Goal: Task Accomplishment & Management: Complete application form

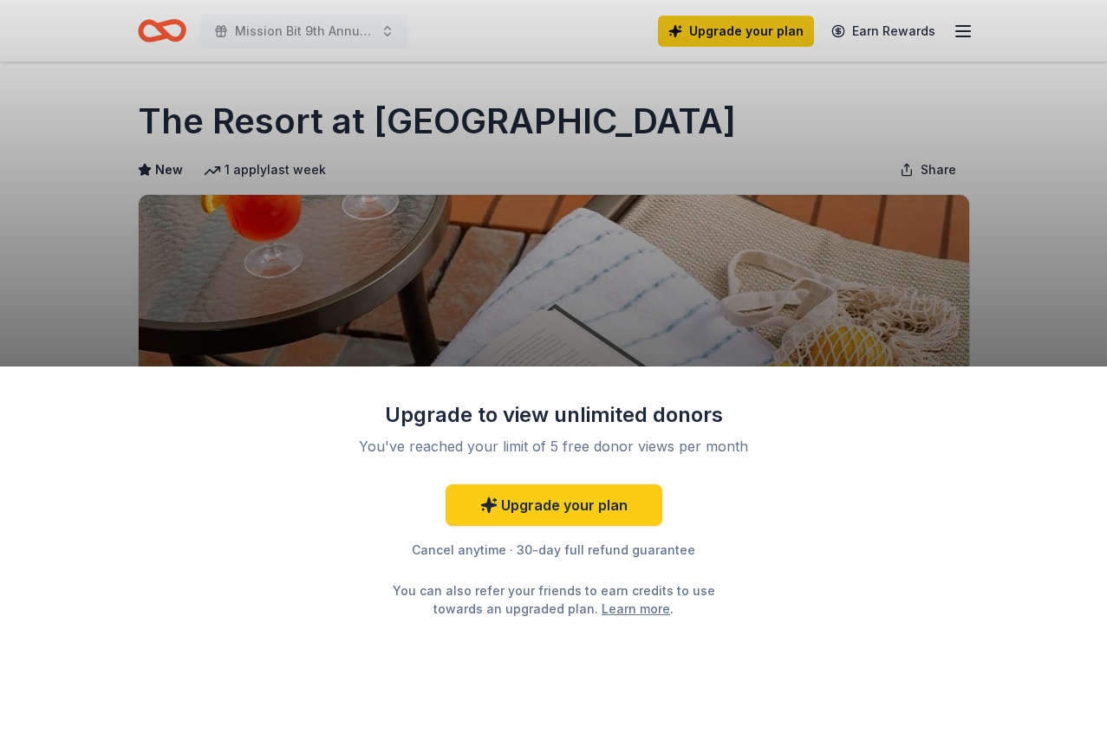
click at [594, 215] on div "Upgrade to view unlimited donors You've reached your limit of 5 free donor view…" at bounding box center [553, 366] width 1107 height 733
drag, startPoint x: 409, startPoint y: 272, endPoint x: 449, endPoint y: 566, distance: 296.6
click at [453, 570] on div "Upgrade to view unlimited donors You've reached your limit of 5 free donor view…" at bounding box center [553, 366] width 1107 height 733
click at [302, 254] on div "Upgrade to view unlimited donors You've reached your limit of 5 free donor view…" at bounding box center [553, 366] width 1107 height 733
click at [337, 106] on div "Upgrade to view unlimited donors You've reached your limit of 5 free donor view…" at bounding box center [553, 366] width 1107 height 733
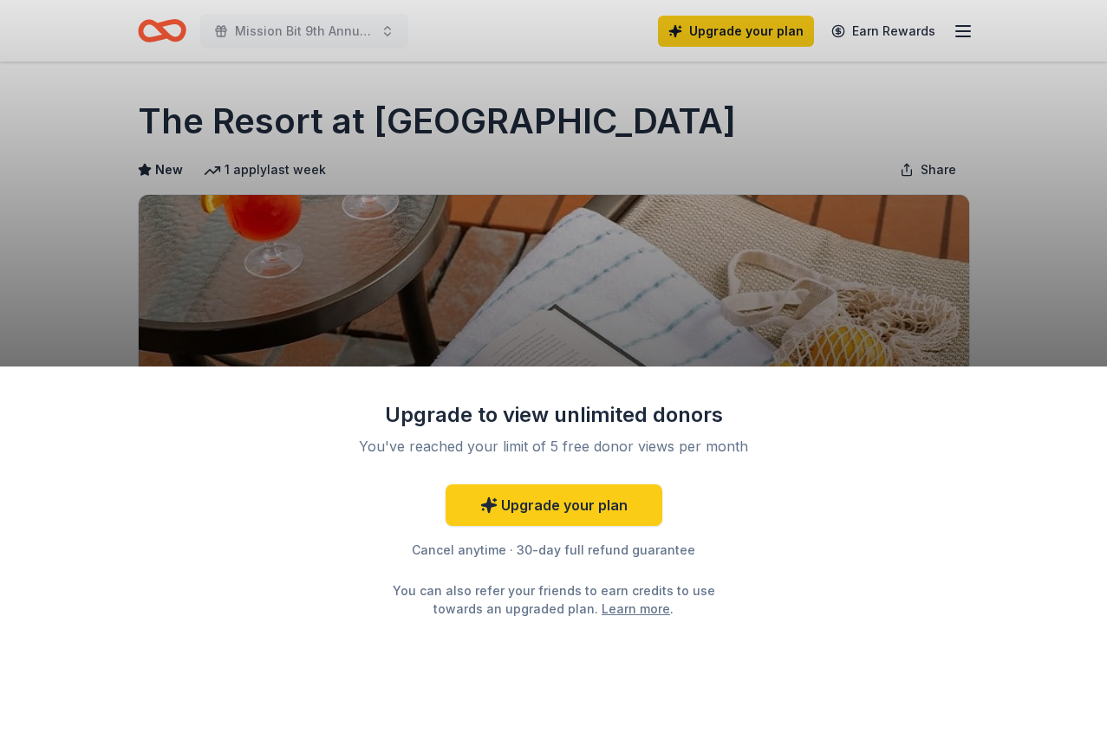
click at [337, 106] on div "Upgrade to view unlimited donors You've reached your limit of 5 free donor view…" at bounding box center [553, 366] width 1107 height 733
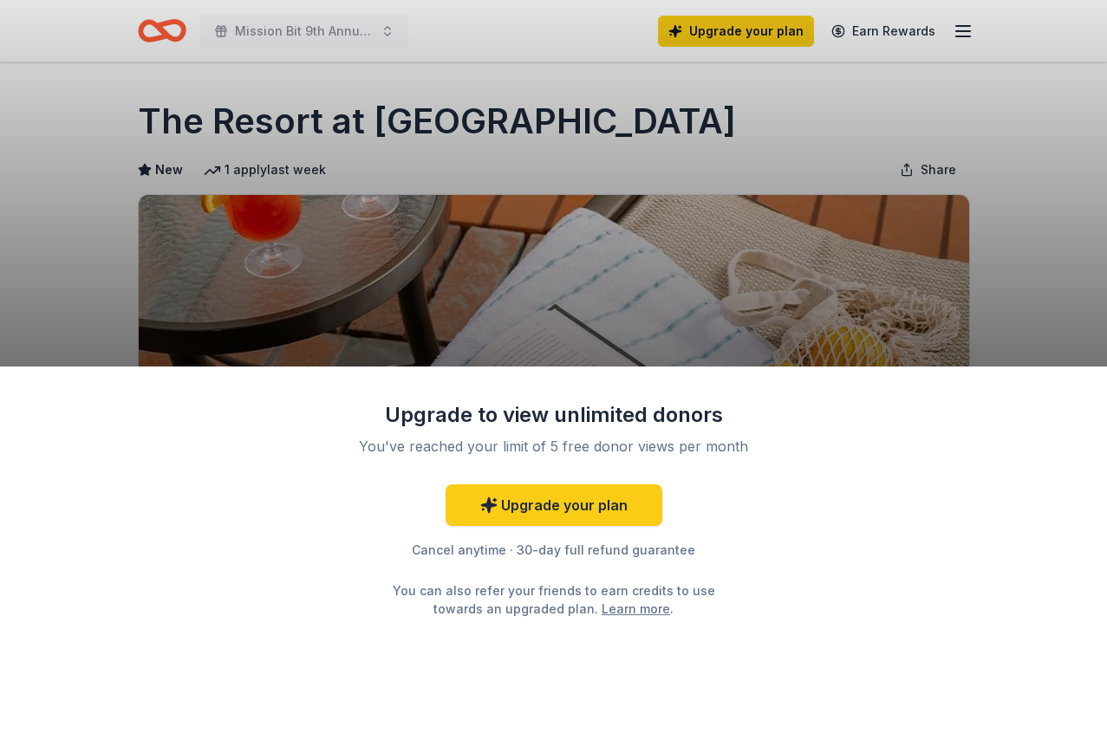
click at [337, 106] on div "Upgrade to view unlimited donors You've reached your limit of 5 free donor view…" at bounding box center [553, 366] width 1107 height 733
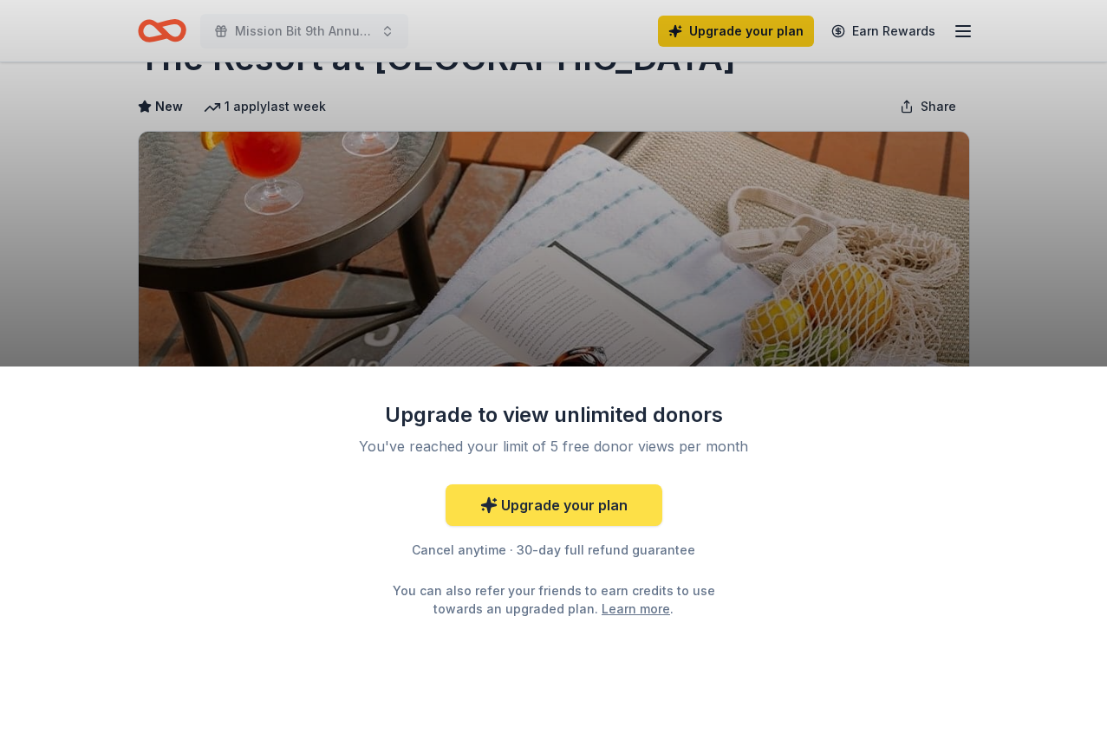
click at [597, 499] on link "Upgrade your plan" at bounding box center [554, 506] width 217 height 42
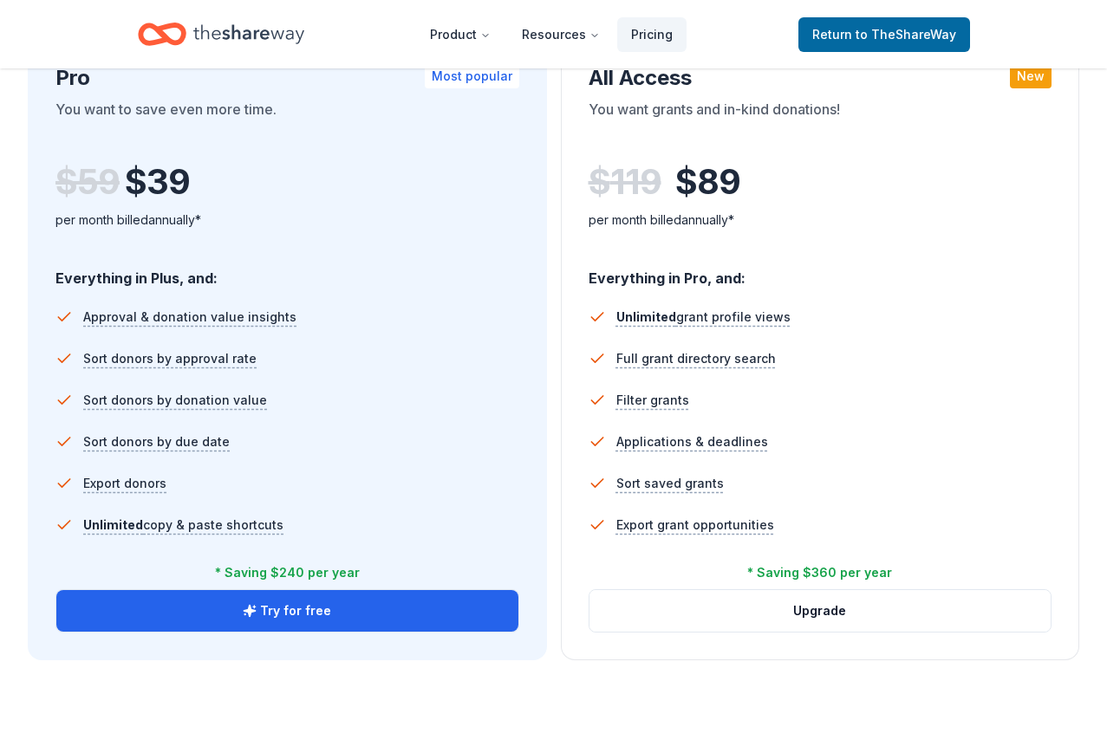
scroll to position [1034, 0]
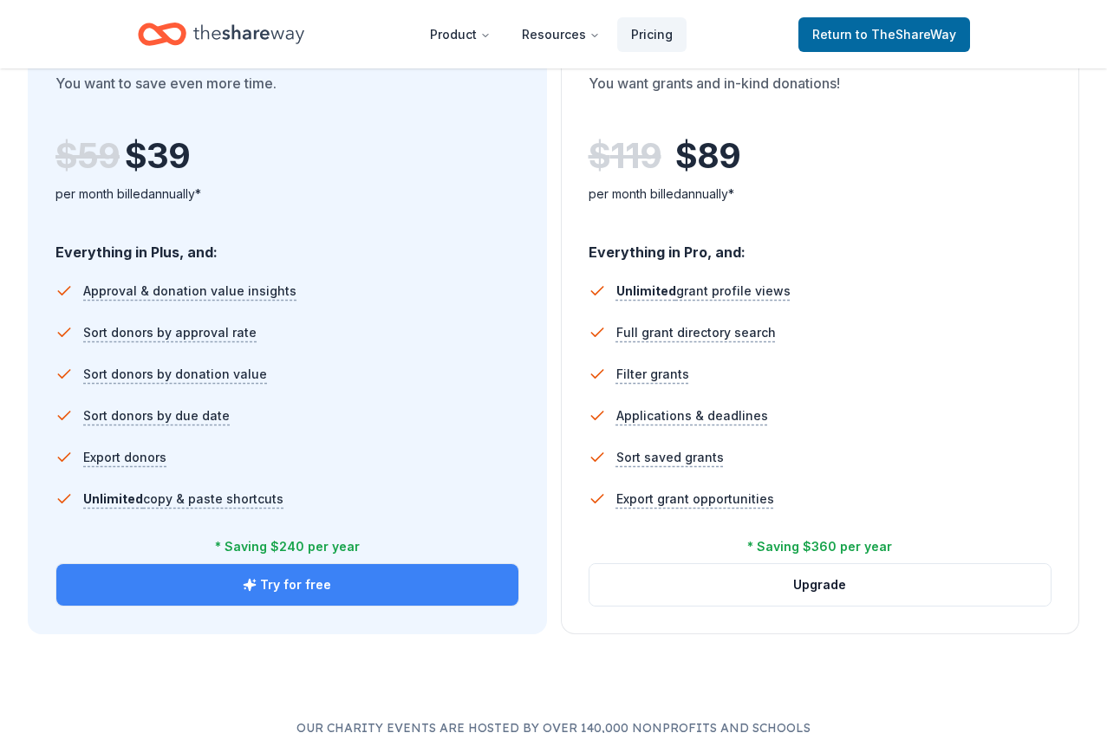
click at [402, 586] on button "Try for free" at bounding box center [287, 585] width 462 height 42
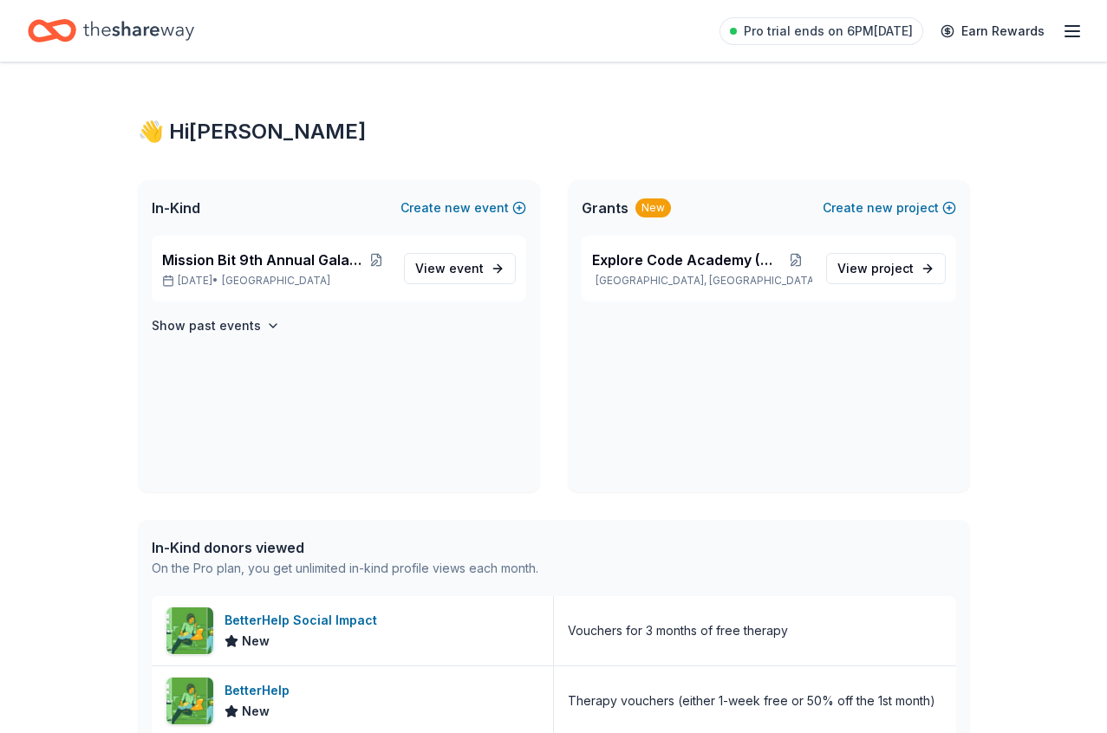
scroll to position [29, 0]
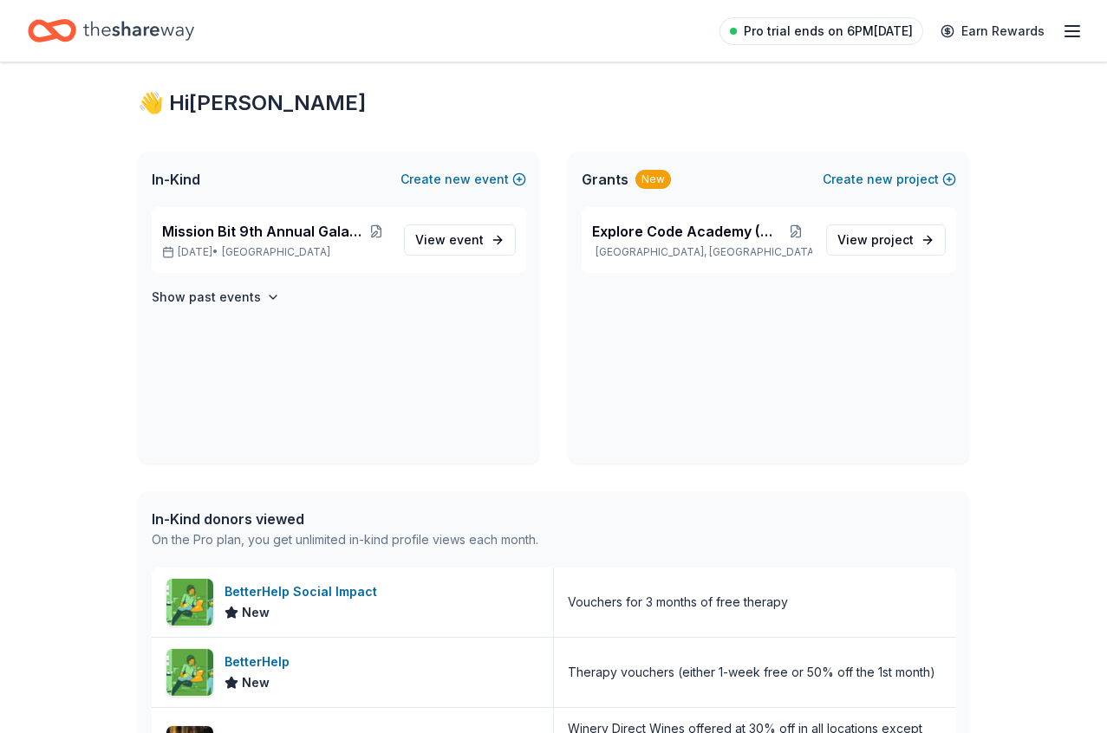
click at [754, 24] on link "Pro trial ends on 6PM[DATE]" at bounding box center [822, 31] width 204 height 28
click at [838, 40] on span "Pro trial ends on 6PM, 10/6" at bounding box center [828, 31] width 169 height 21
click at [1074, 36] on line "button" at bounding box center [1073, 36] width 14 height 0
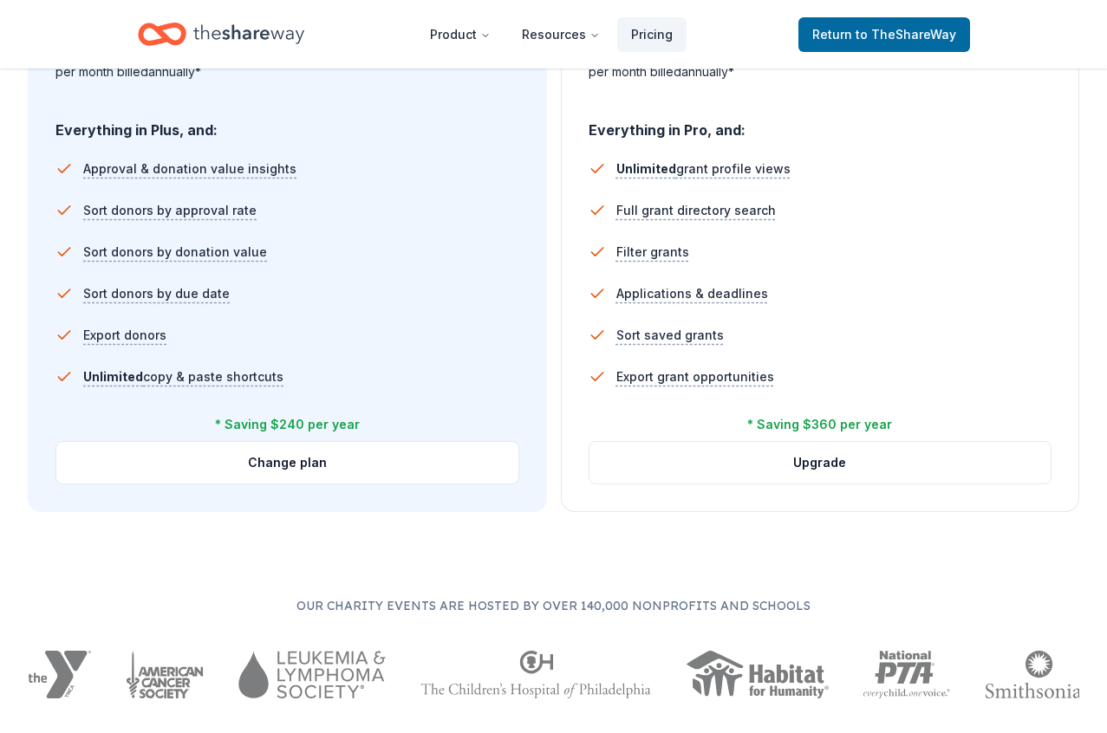
scroll to position [1263, 0]
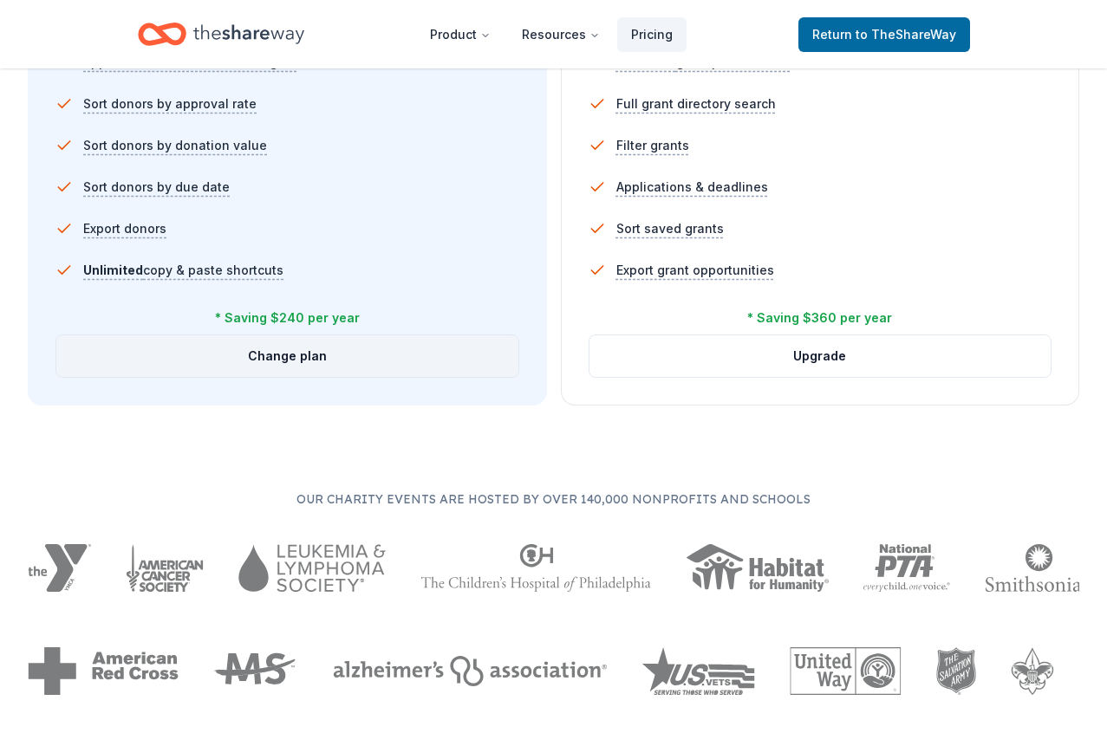
click at [301, 350] on button "Change plan" at bounding box center [287, 357] width 462 height 42
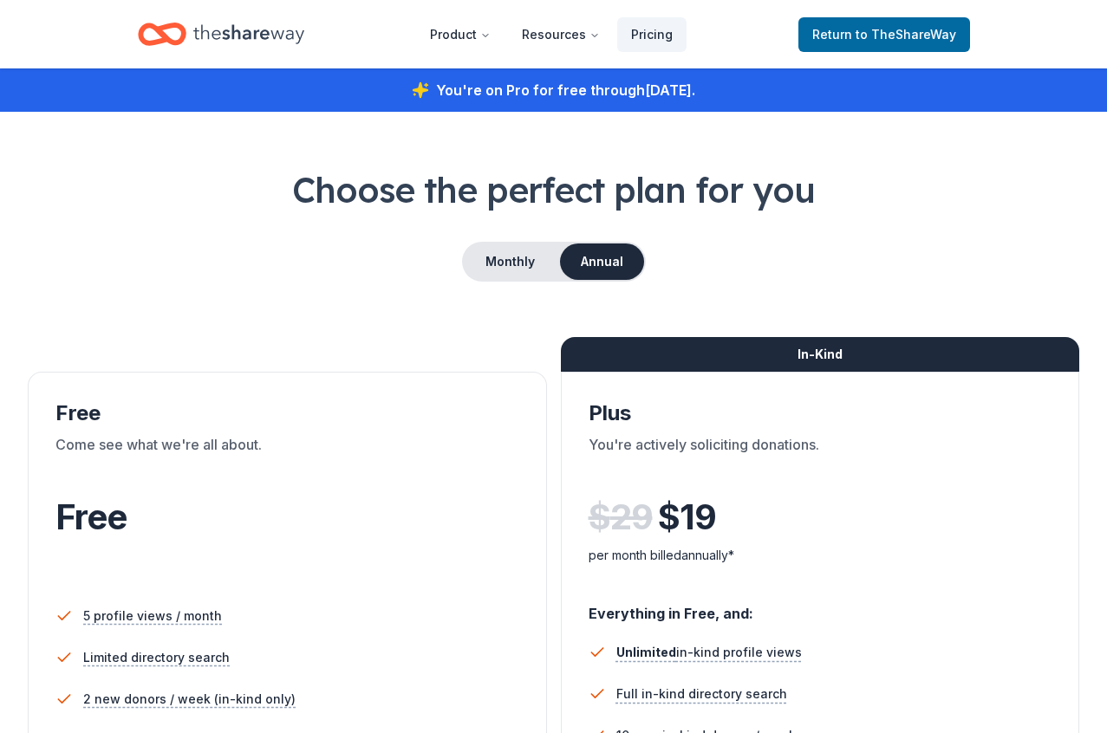
scroll to position [1263, 0]
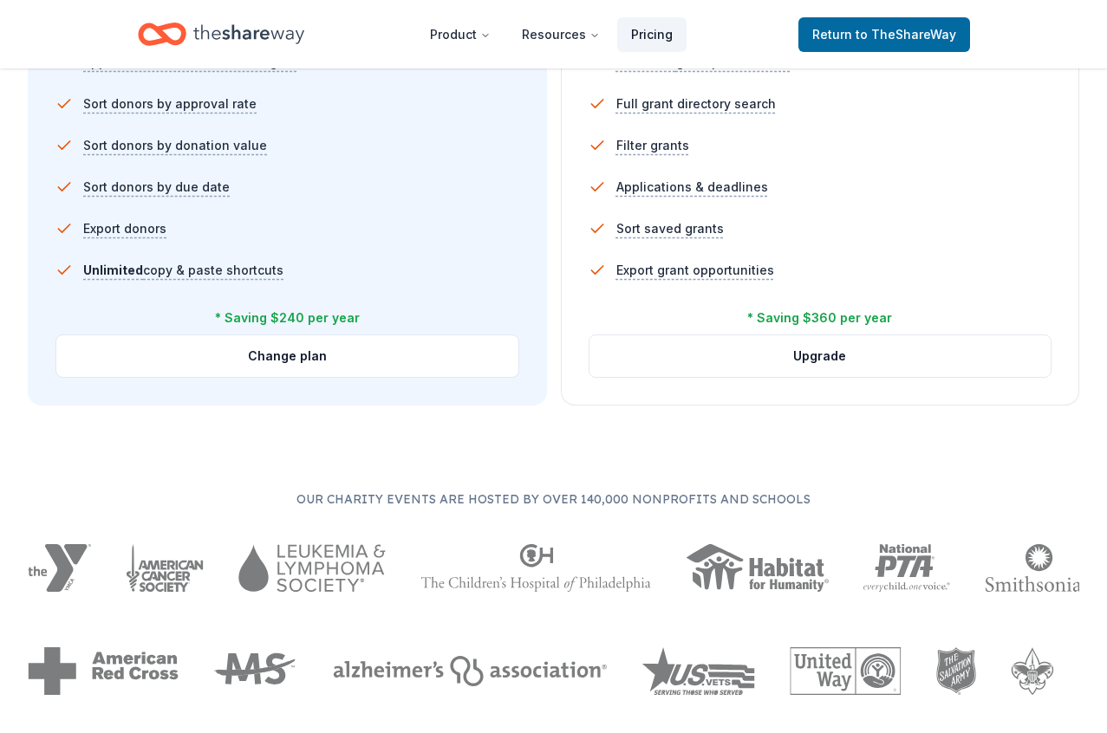
click at [656, 25] on link "Pricing" at bounding box center [651, 34] width 69 height 35
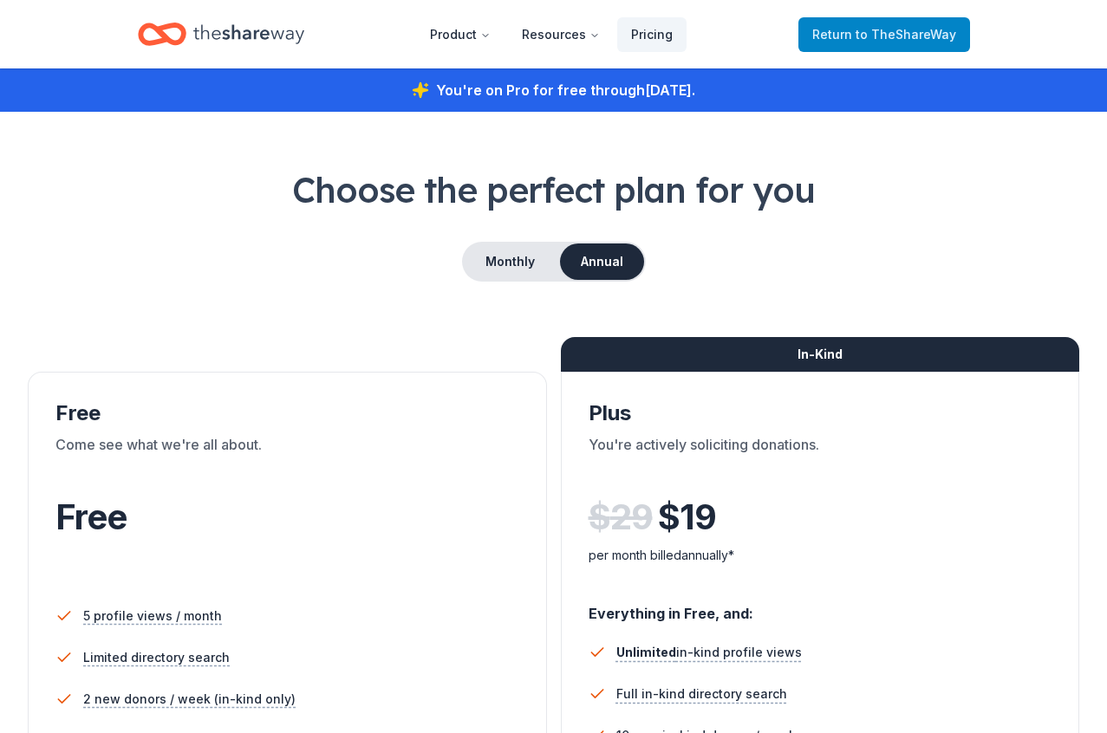
click at [877, 48] on link "Return to TheShareWay" at bounding box center [885, 34] width 172 height 35
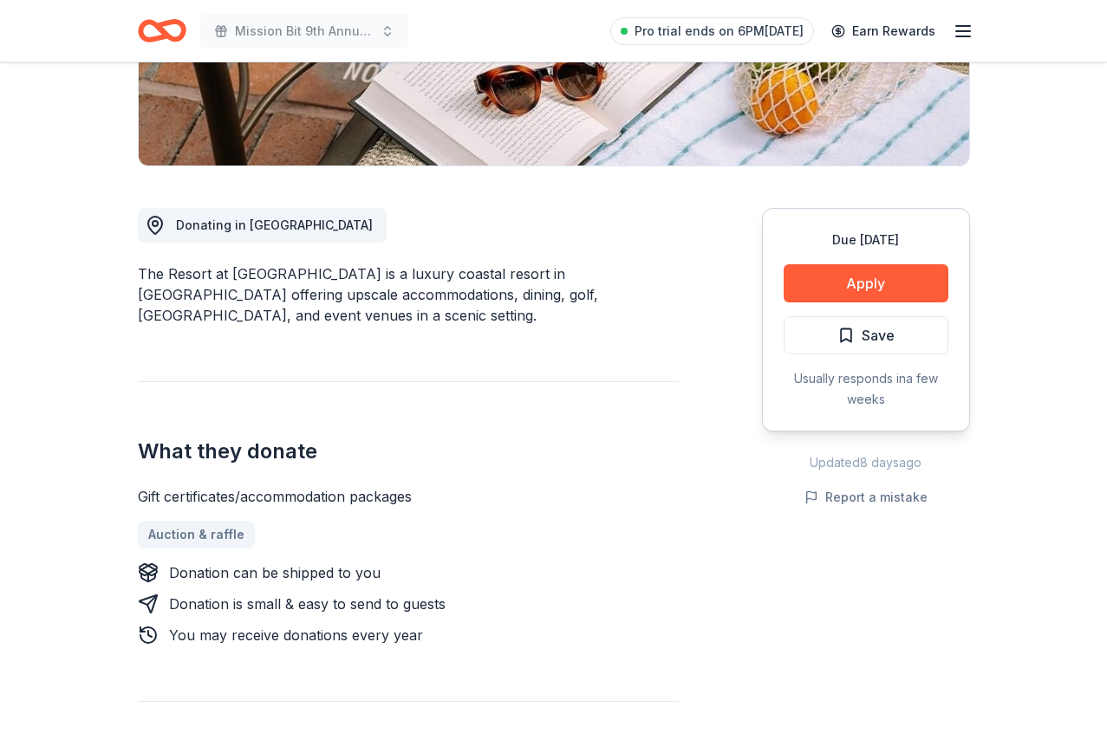
scroll to position [440, 0]
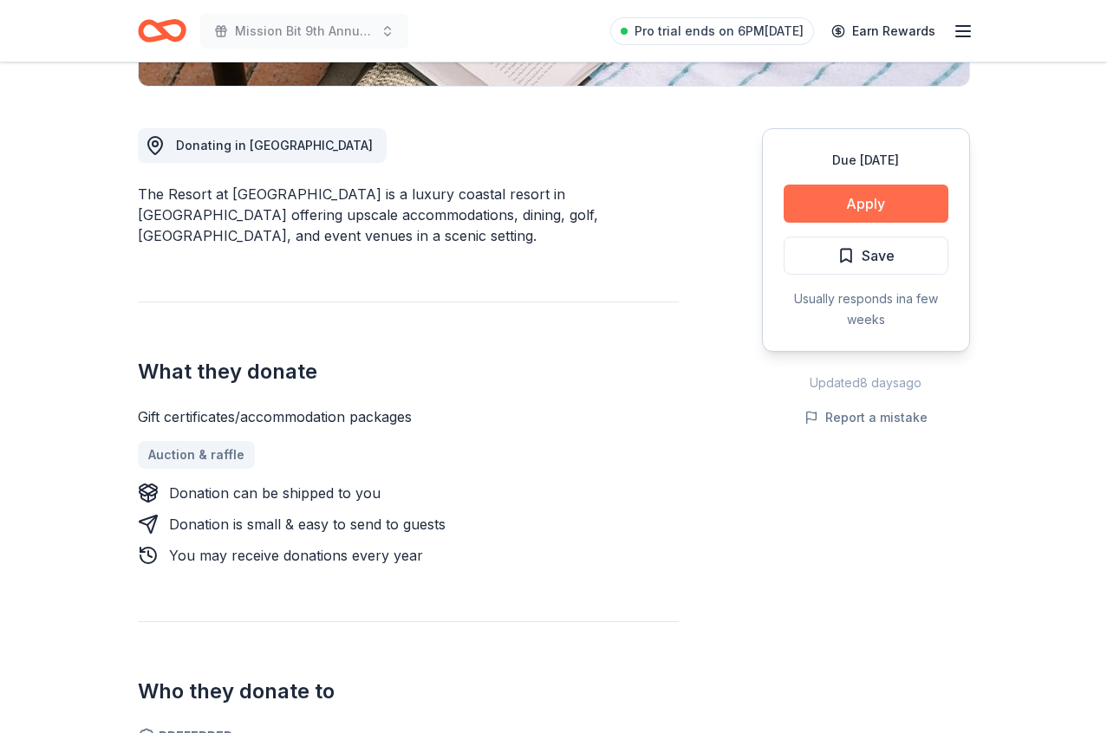
click at [820, 193] on button "Apply" at bounding box center [866, 204] width 165 height 38
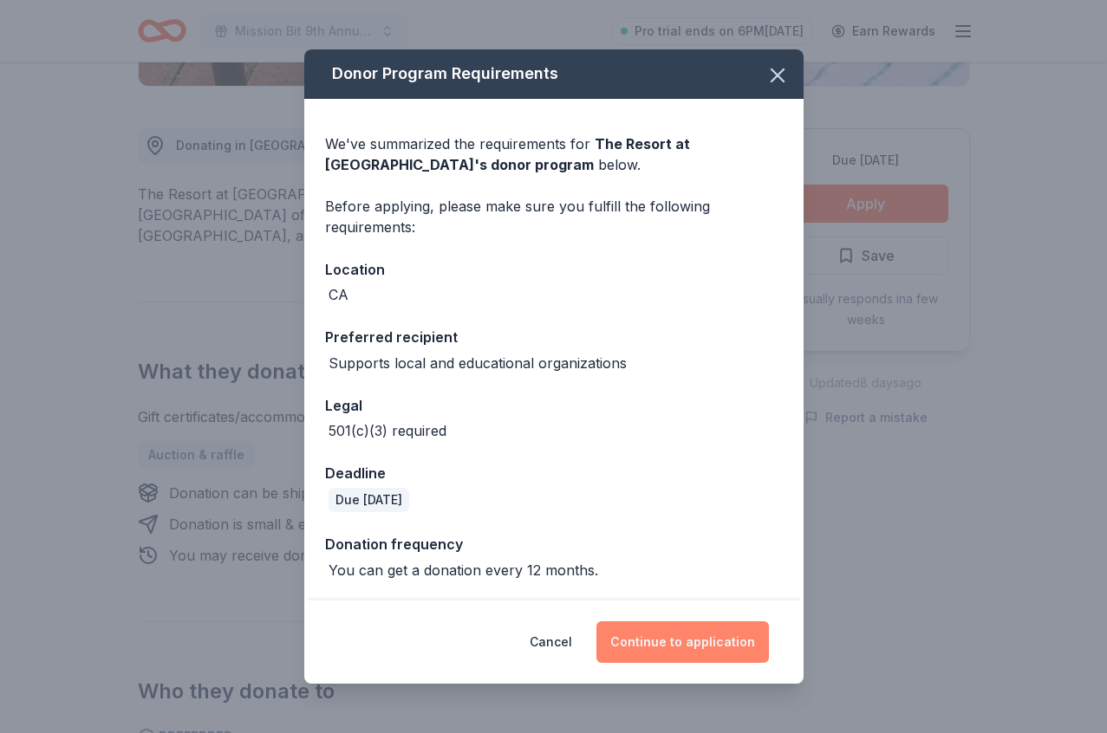
click at [655, 642] on button "Continue to application" at bounding box center [683, 643] width 173 height 42
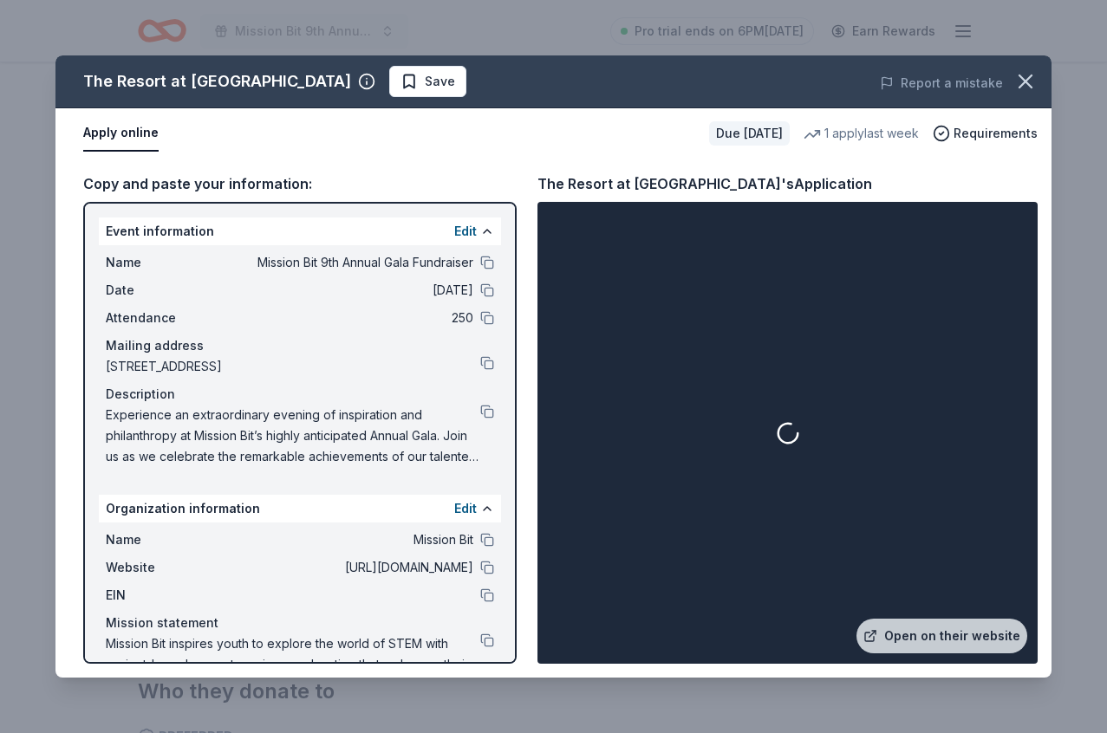
drag, startPoint x: 655, startPoint y: 642, endPoint x: 517, endPoint y: 319, distance: 351.9
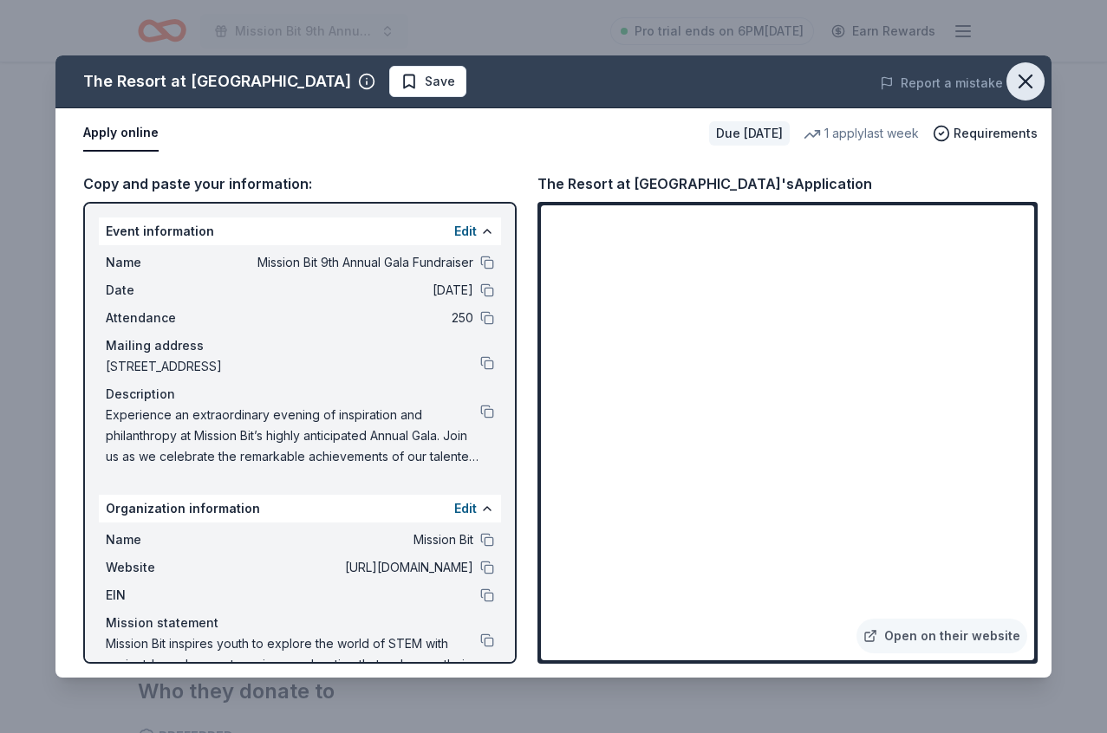
click at [1027, 83] on icon "button" at bounding box center [1026, 81] width 12 height 12
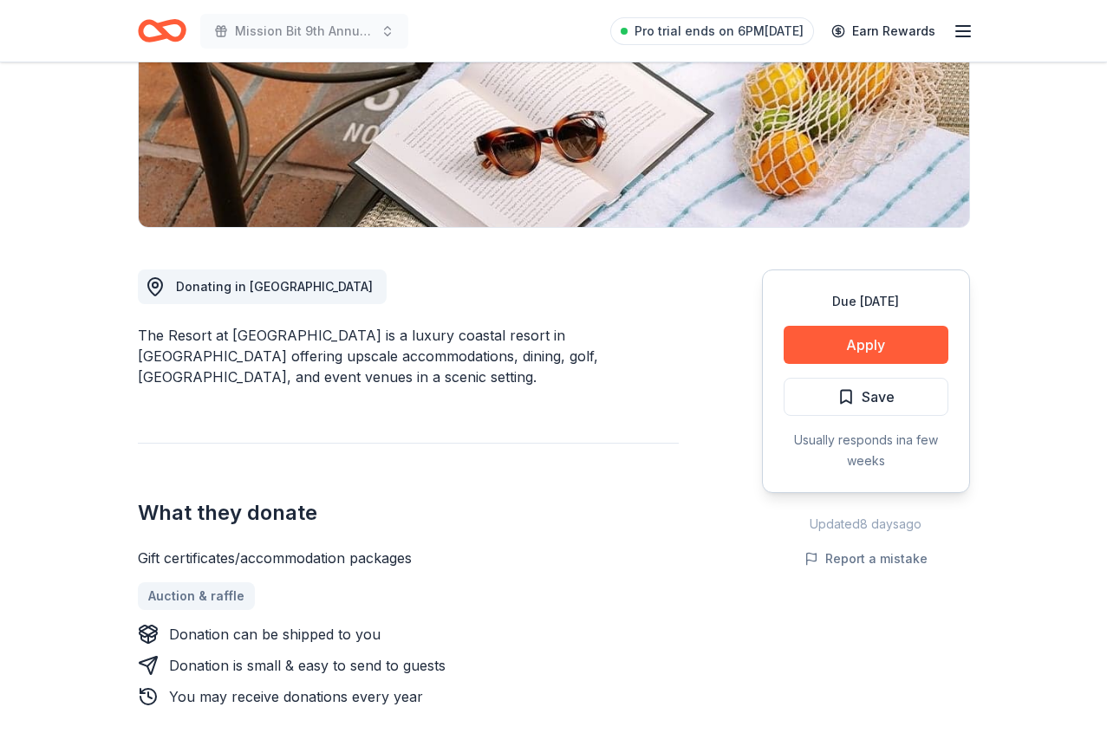
scroll to position [253, 0]
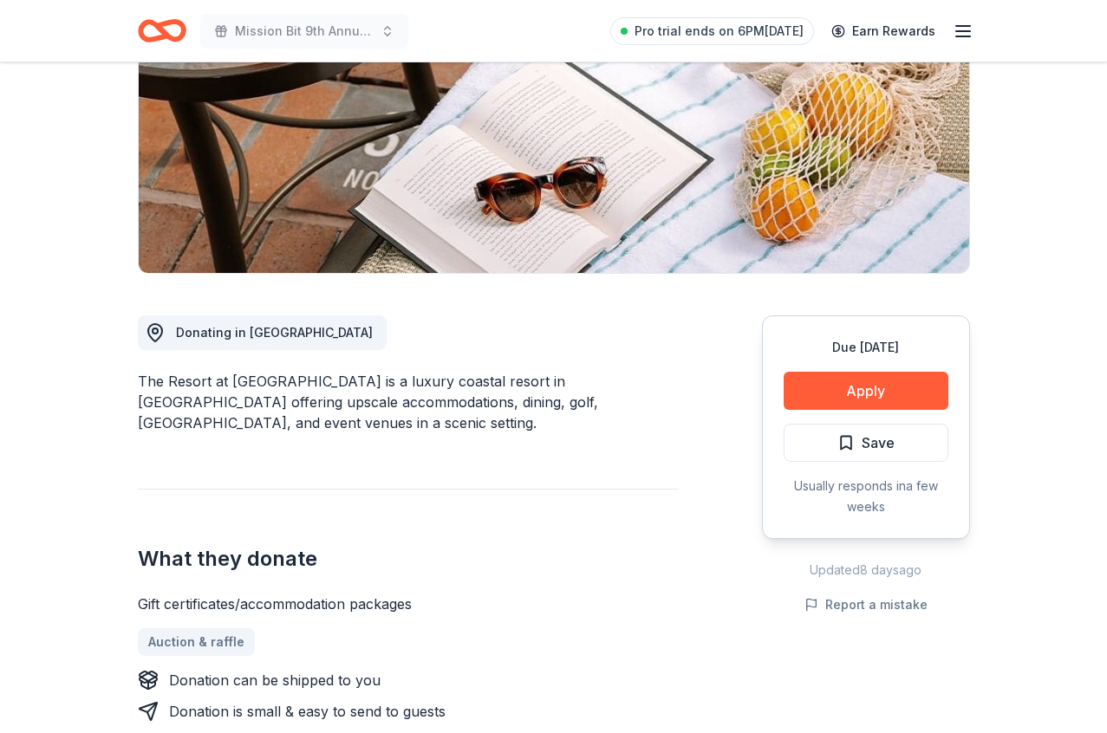
drag, startPoint x: 314, startPoint y: 376, endPoint x: 650, endPoint y: 398, distance: 337.1
click at [651, 398] on div "The Resort at Pelican Hill is a luxury coastal resort in Newport Beach offering…" at bounding box center [408, 402] width 541 height 62
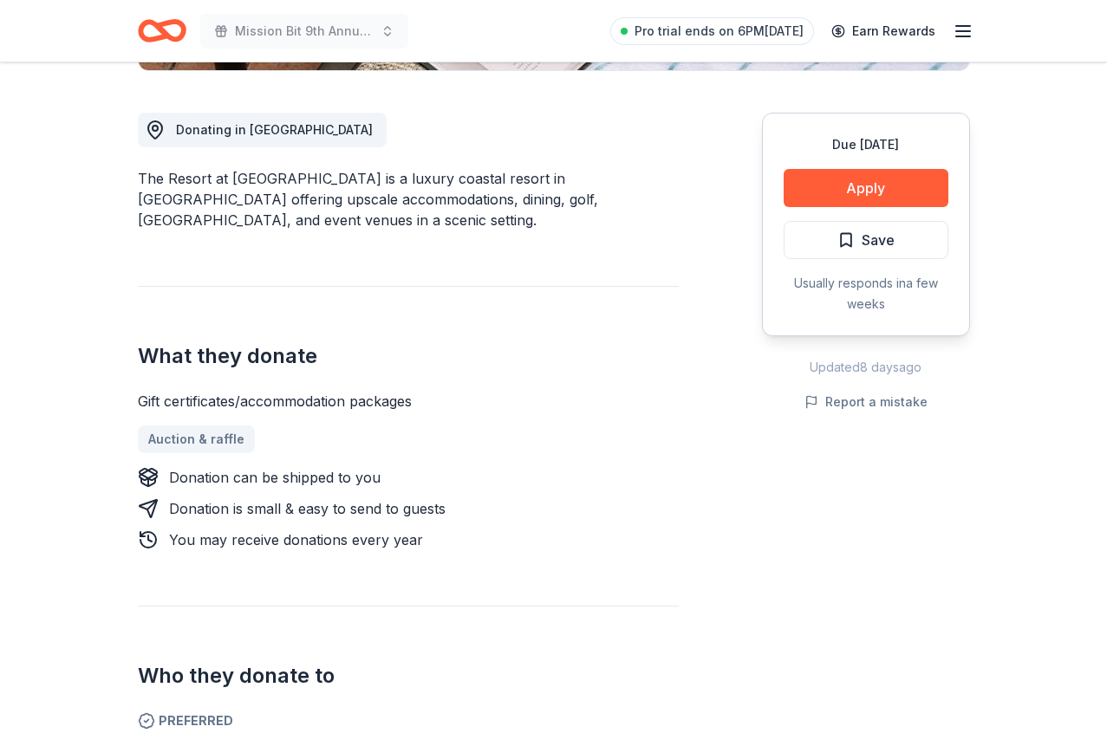
scroll to position [458, 0]
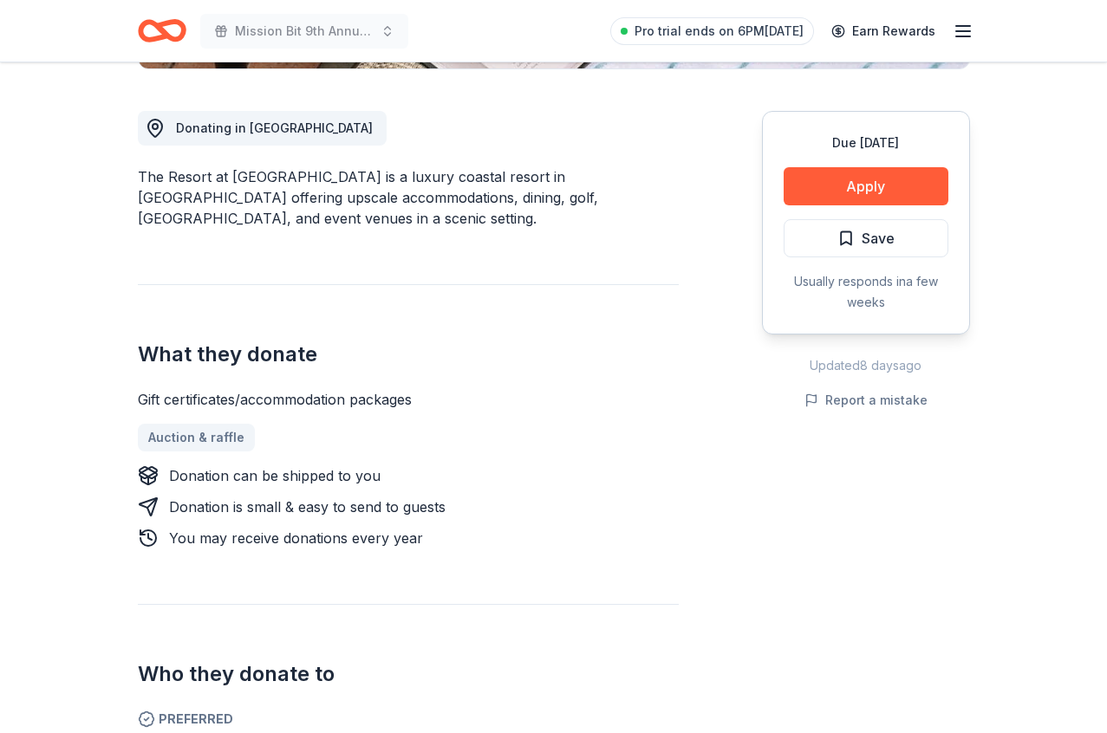
click at [486, 185] on div "The Resort at Pelican Hill is a luxury coastal resort in Newport Beach offering…" at bounding box center [408, 197] width 541 height 62
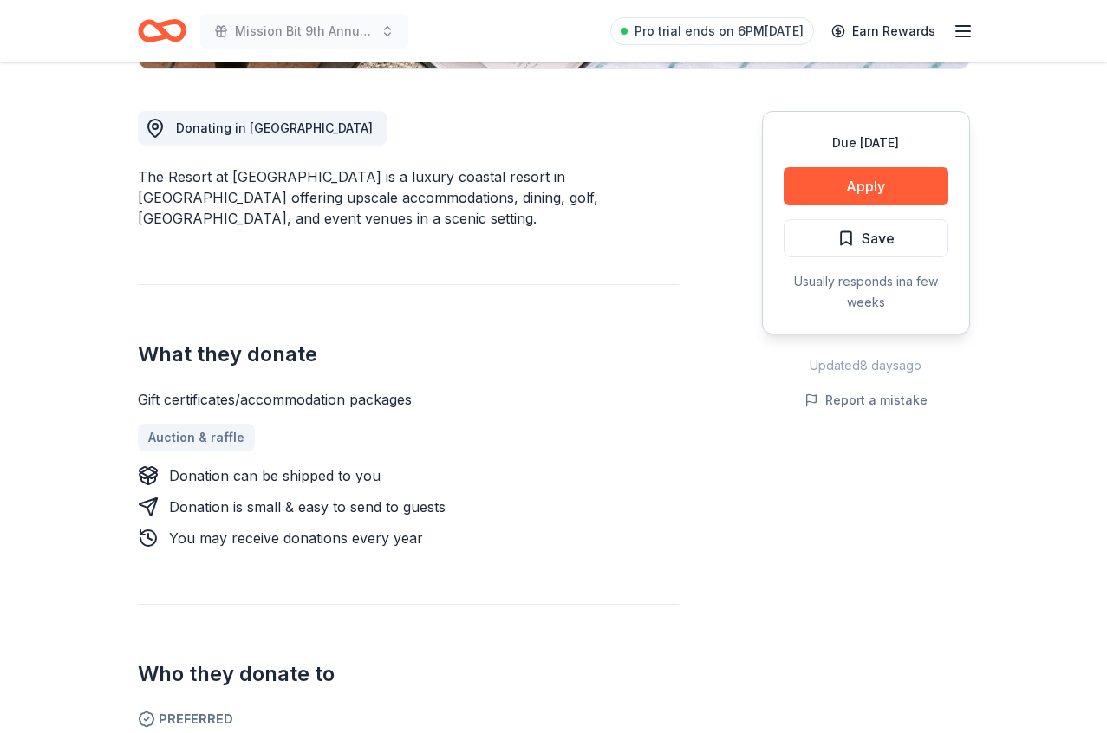
click at [503, 179] on div "The Resort at Pelican Hill is a luxury coastal resort in Newport Beach offering…" at bounding box center [408, 197] width 541 height 62
click at [868, 195] on button "Apply" at bounding box center [866, 186] width 165 height 38
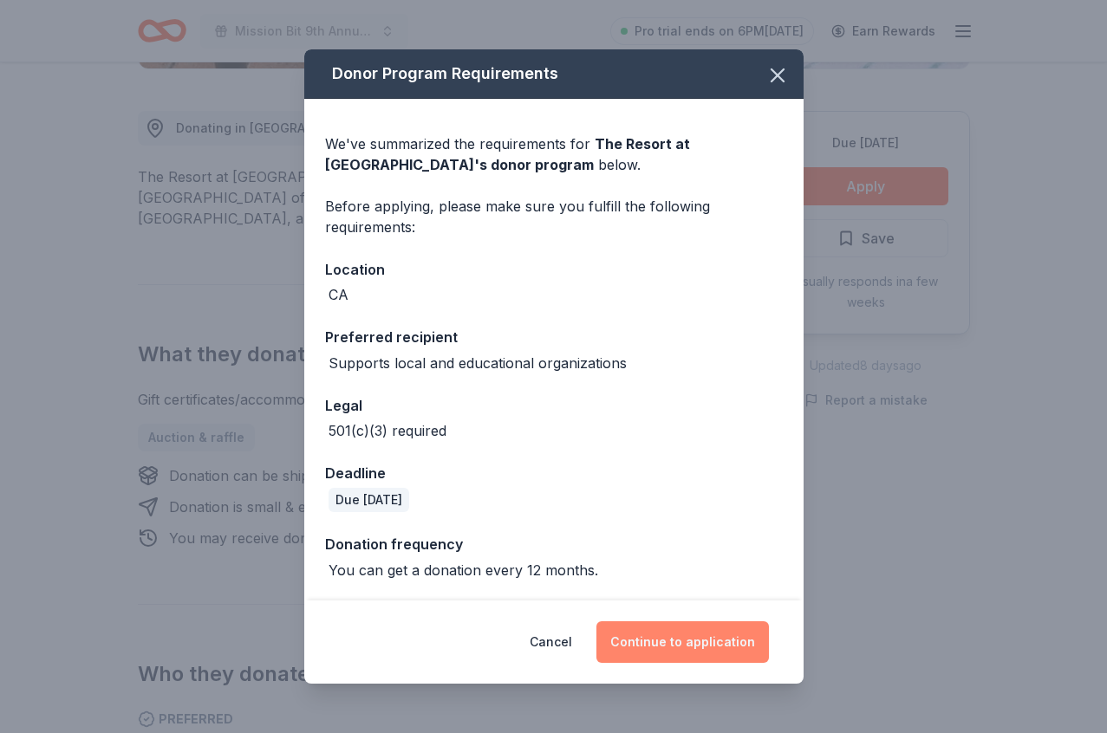
click at [671, 655] on button "Continue to application" at bounding box center [683, 643] width 173 height 42
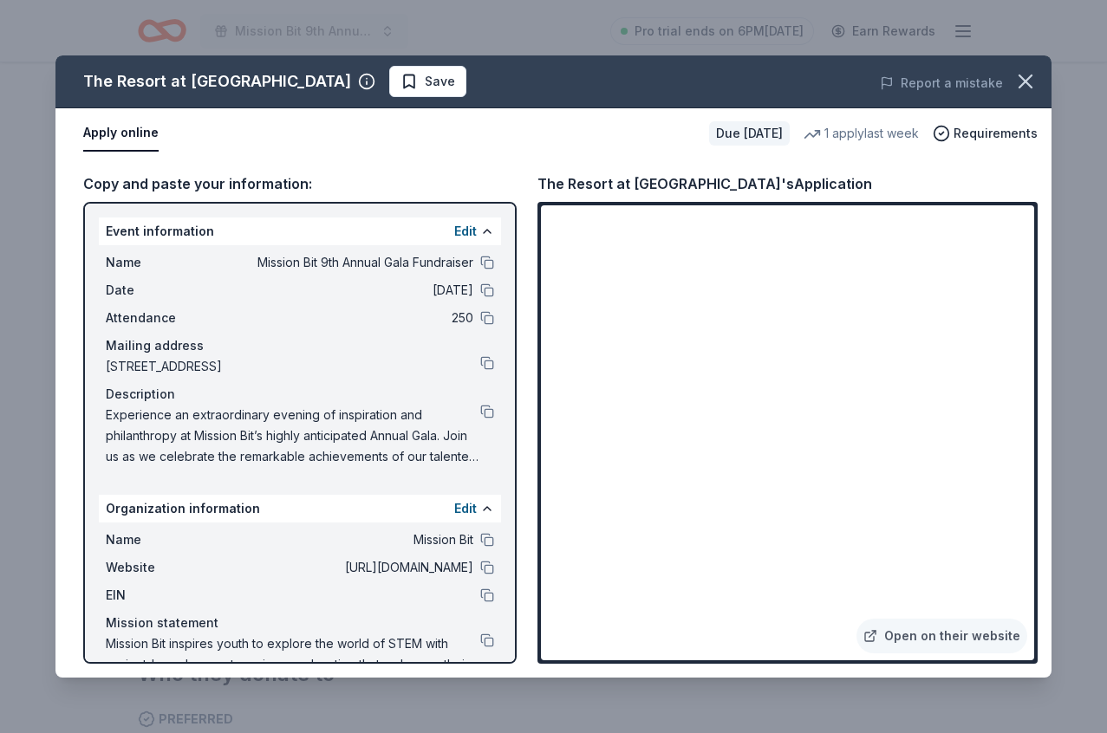
click at [1085, 367] on div "The Resort at Pelican Hill Save Report a mistake Apply online Due in 23 days 1 …" at bounding box center [553, 366] width 1107 height 733
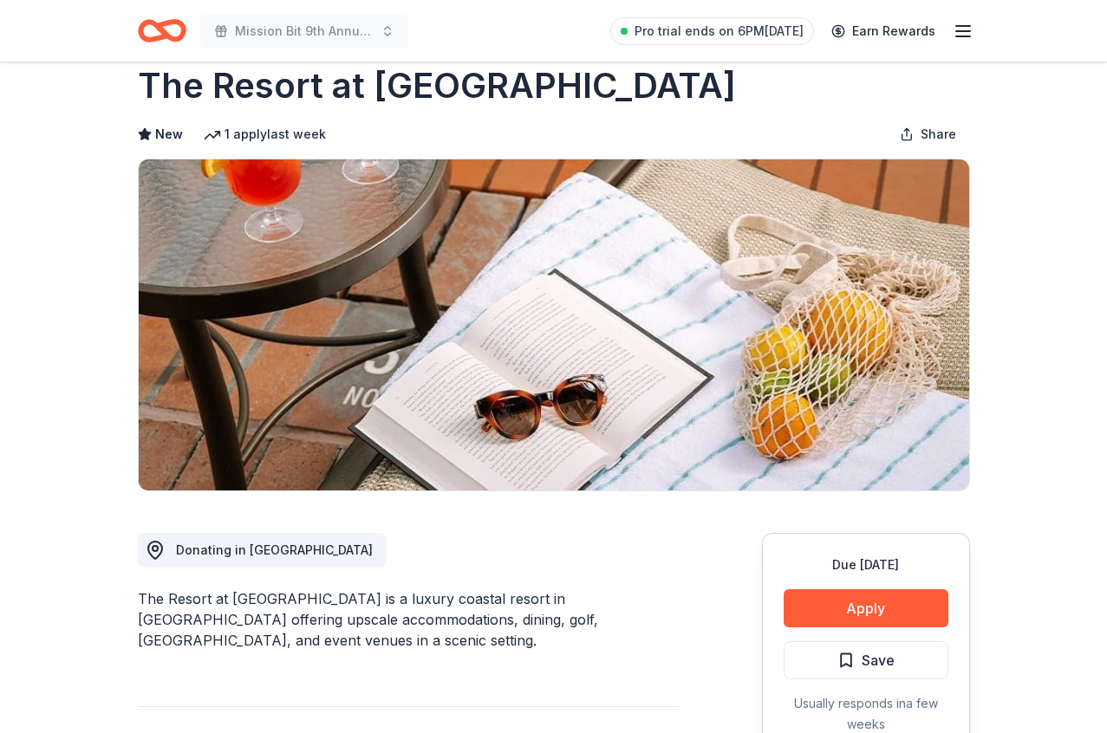
scroll to position [0, 0]
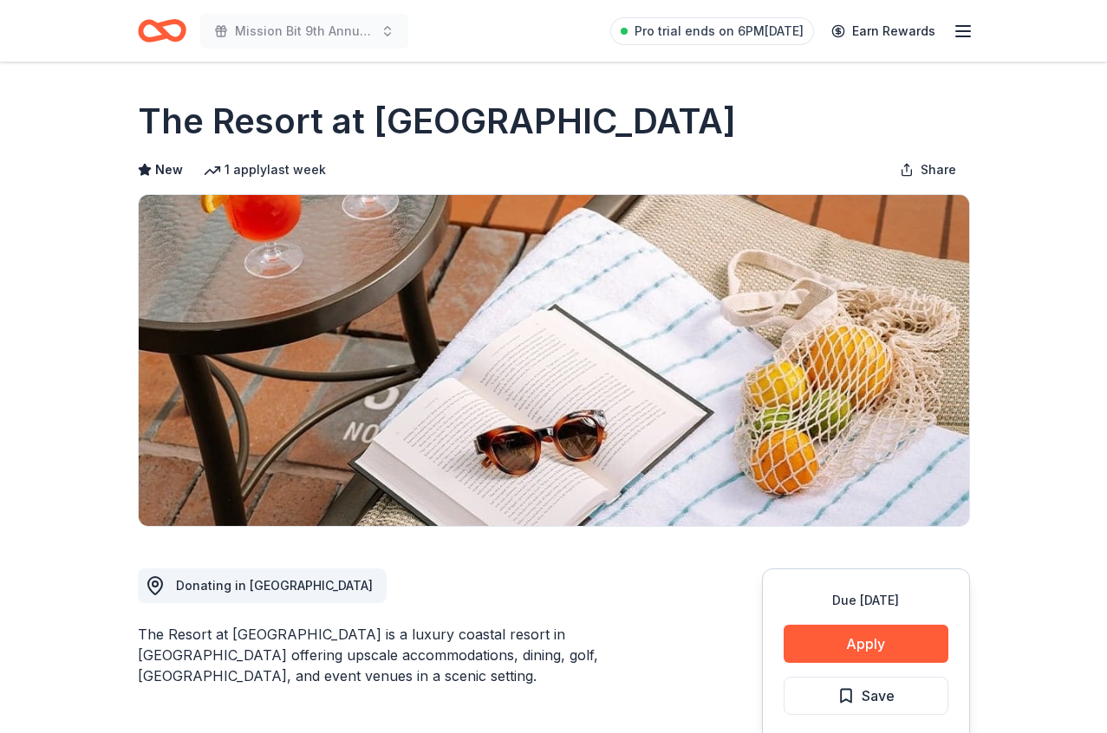
click at [161, 21] on icon "Home" at bounding box center [162, 30] width 49 height 41
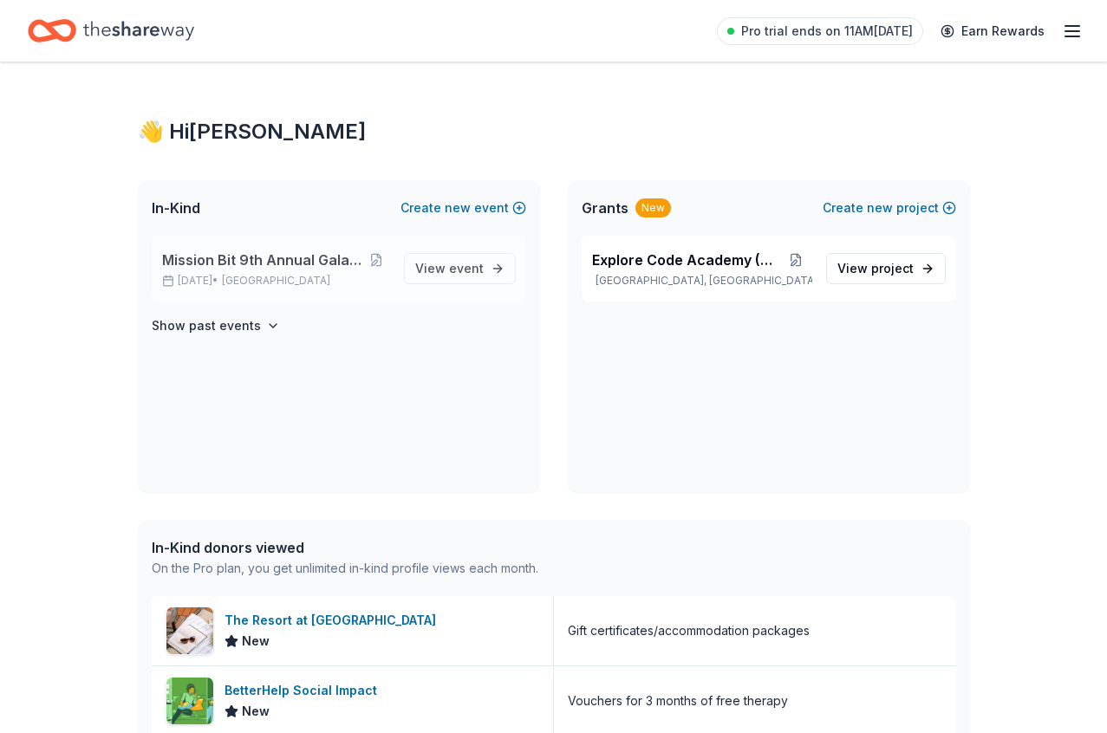
click at [319, 257] on span "Mission Bit 9th Annual Gala Fundraiser" at bounding box center [263, 260] width 202 height 21
